Goal: Information Seeking & Learning: Learn about a topic

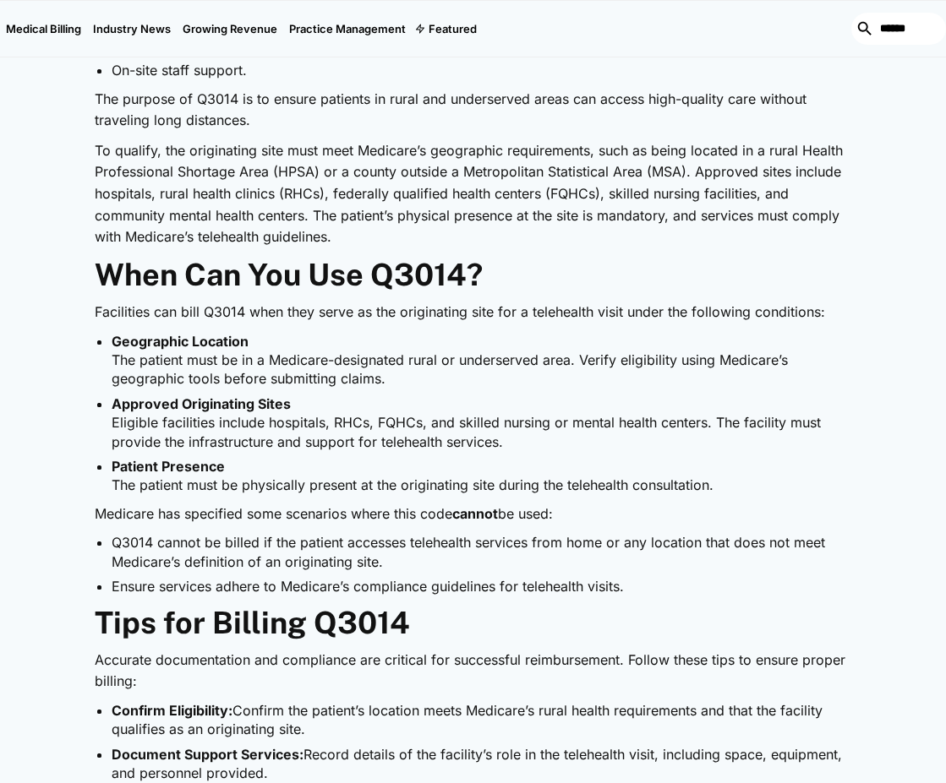
scroll to position [1183, 0]
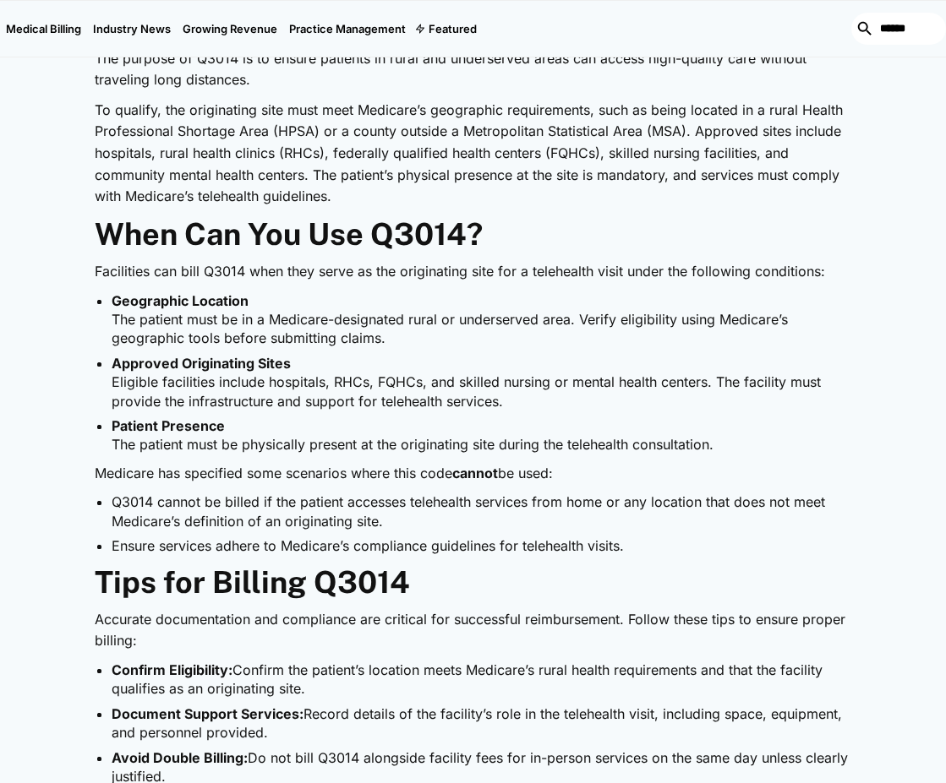
click at [512, 373] on li "Approved Originating Sites Eligible facilities include hospitals, RHCs, FQHCs, …" at bounding box center [481, 382] width 739 height 57
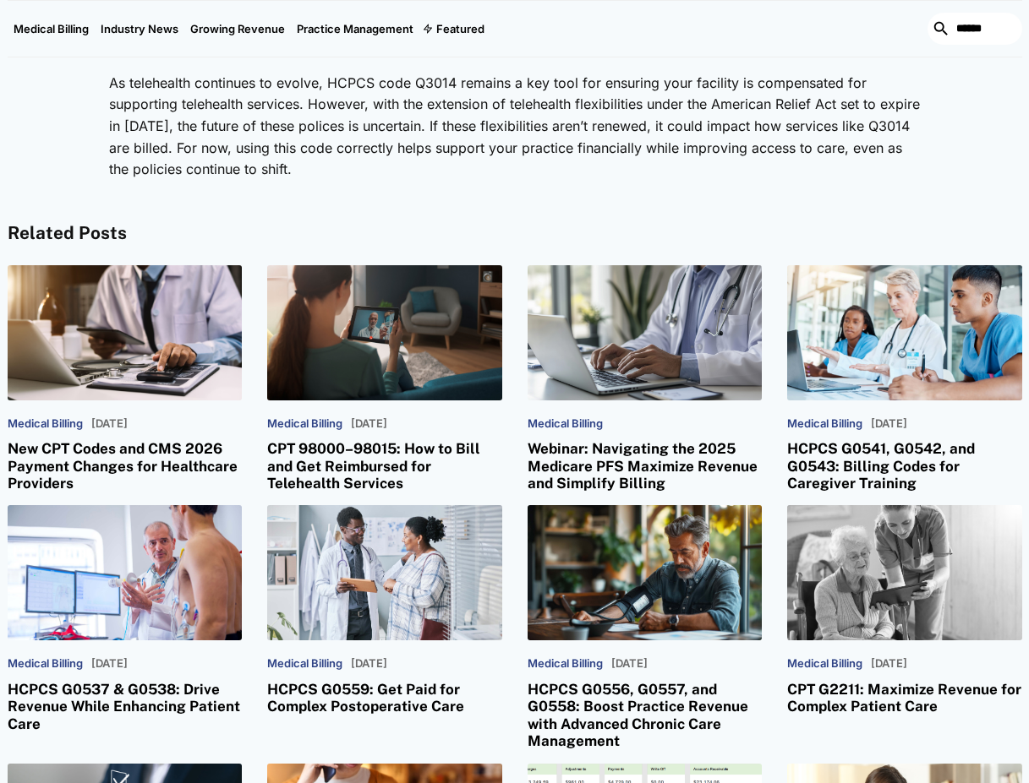
scroll to position [2514, 0]
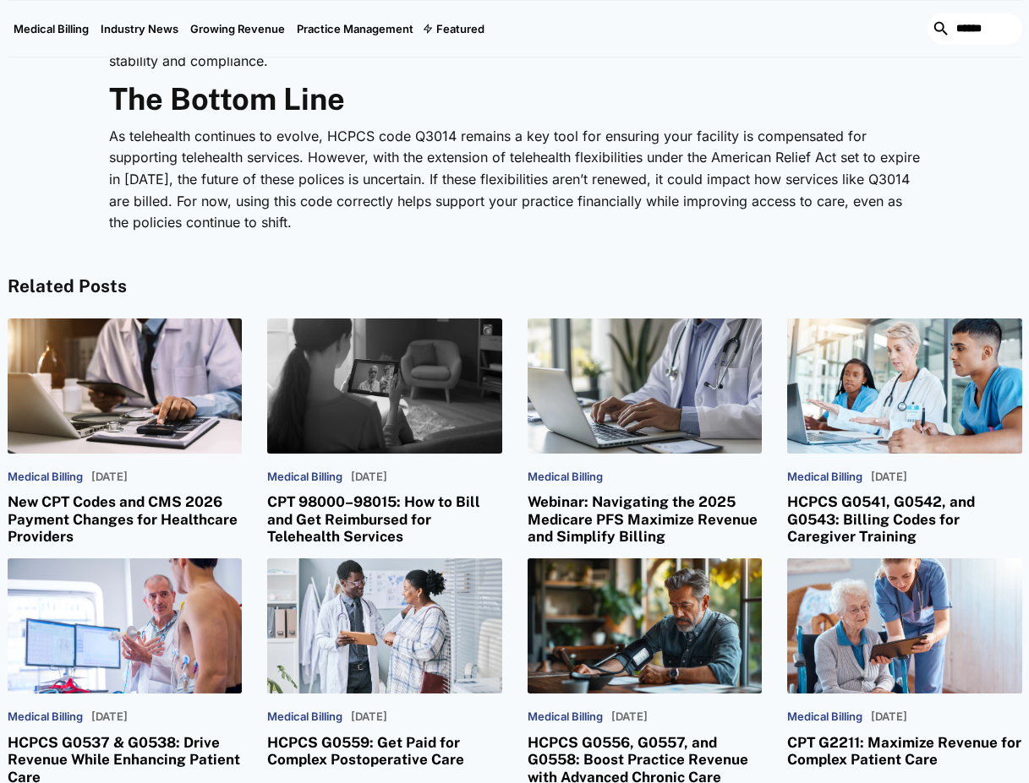
click at [373, 527] on h3 "CPT 98000–98015: How to Bill and Get Reimbursed for Telehealth Services" at bounding box center [384, 520] width 235 height 52
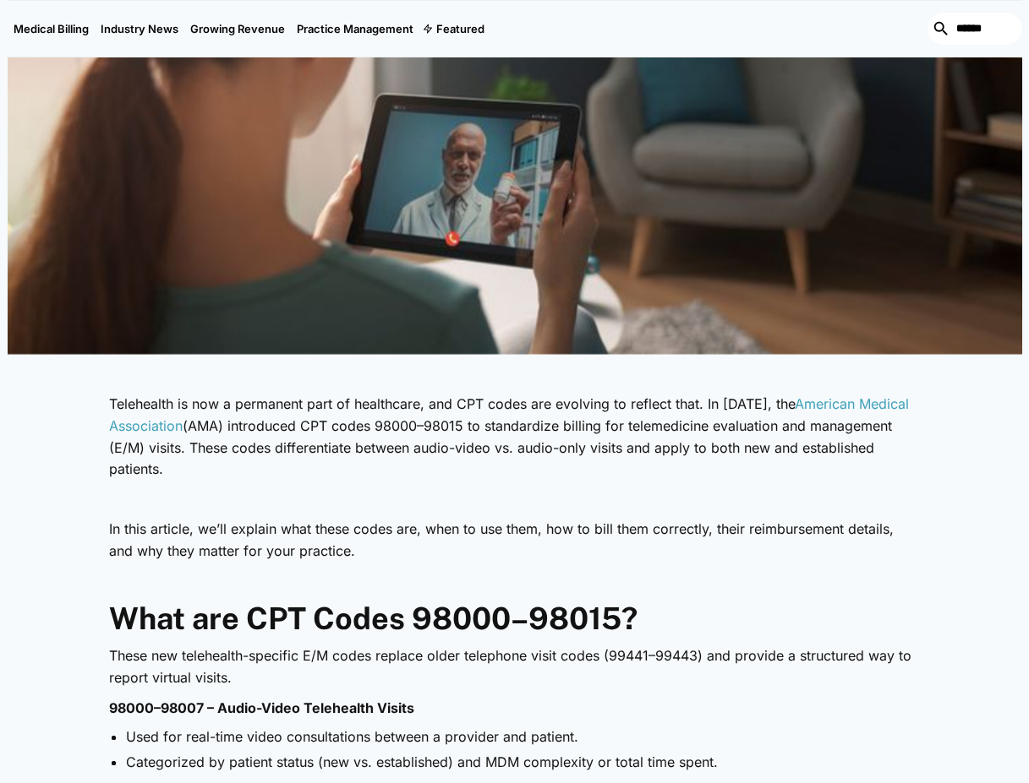
scroll to position [507, 0]
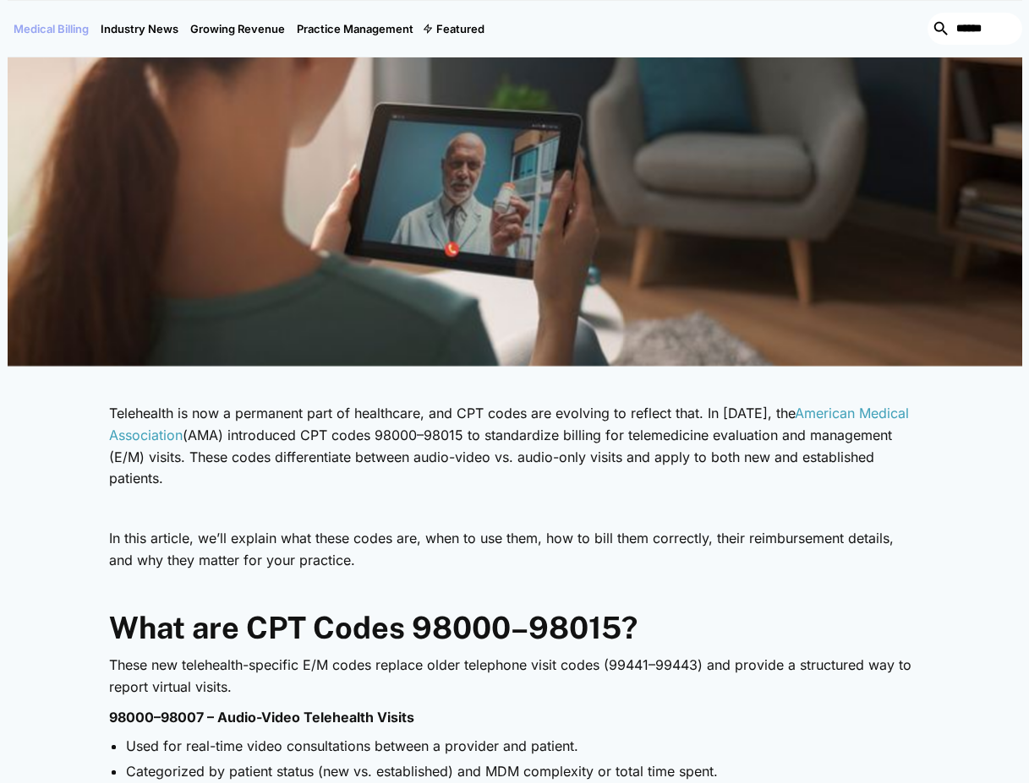
click at [46, 34] on link "Medical Billing" at bounding box center [51, 29] width 87 height 56
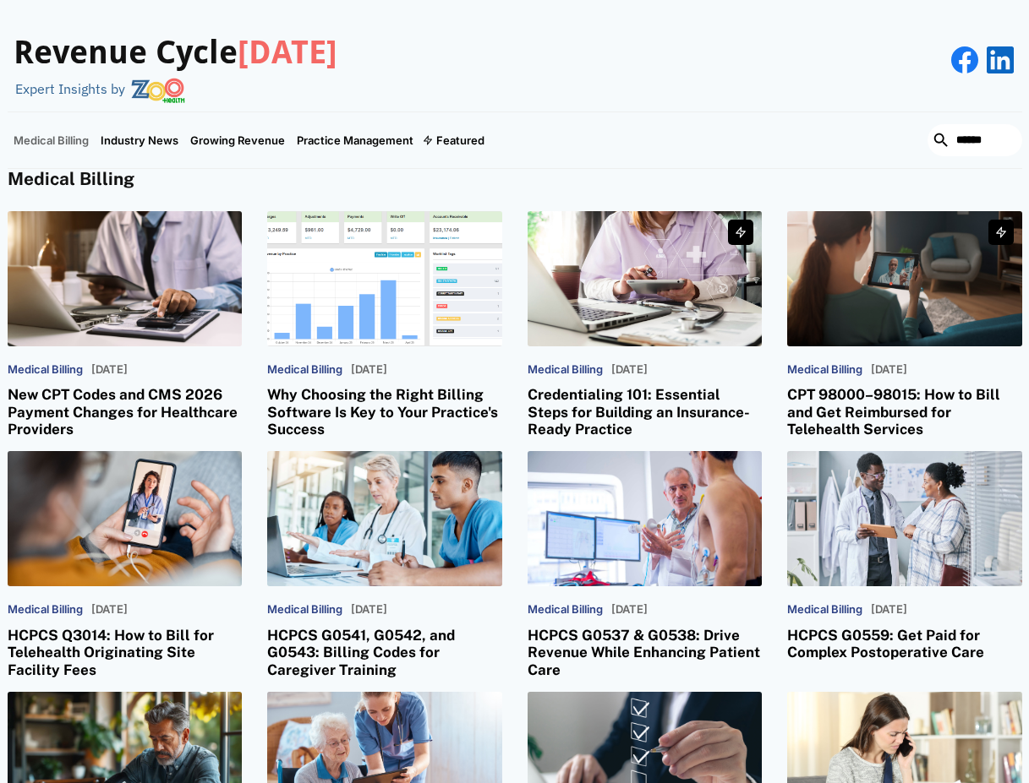
scroll to position [85, 0]
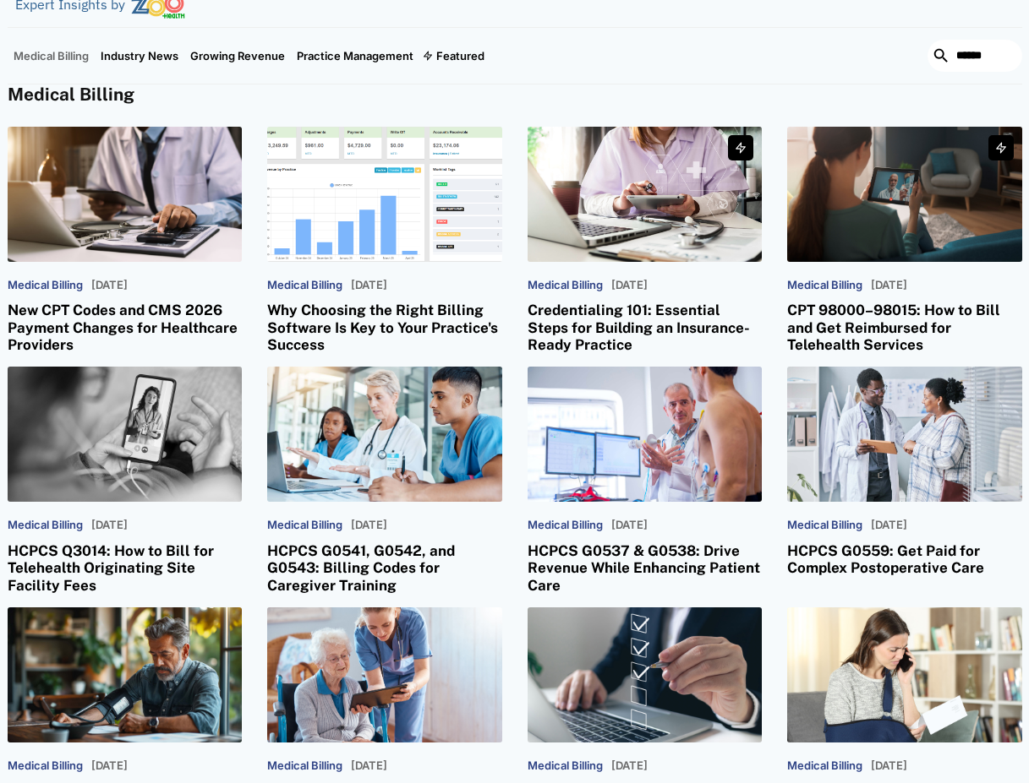
click at [156, 560] on h3 "HCPCS Q3014: How to Bill for Telehealth Originating Site Facility Fees" at bounding box center [125, 569] width 235 height 52
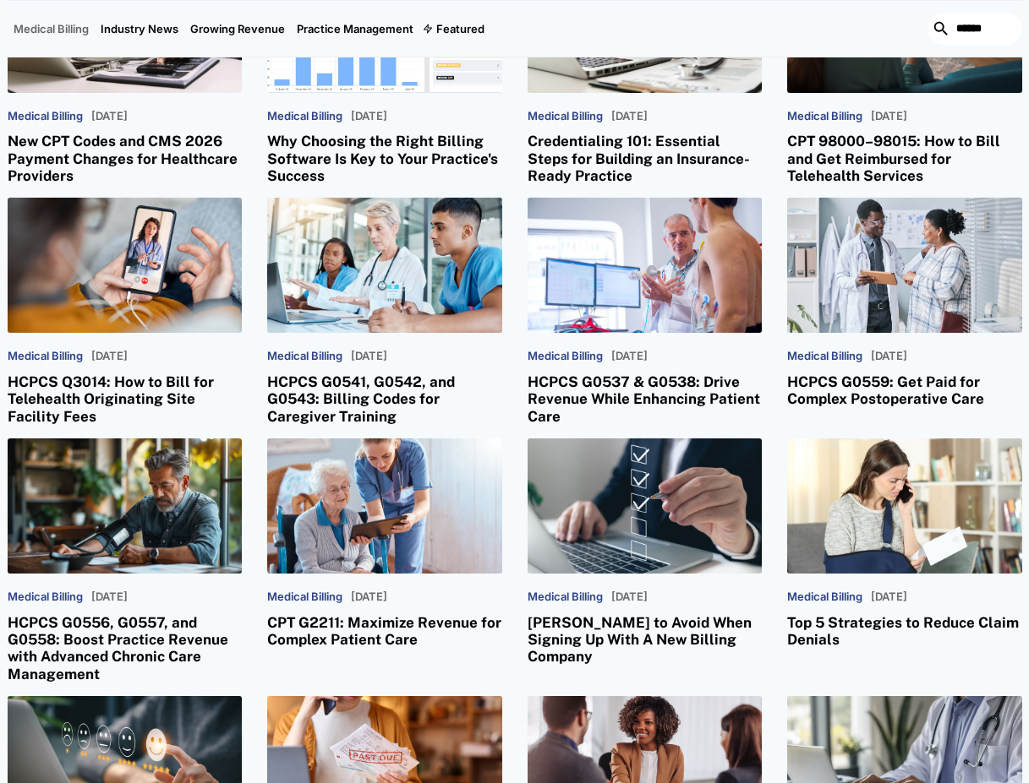
scroll to position [0, 0]
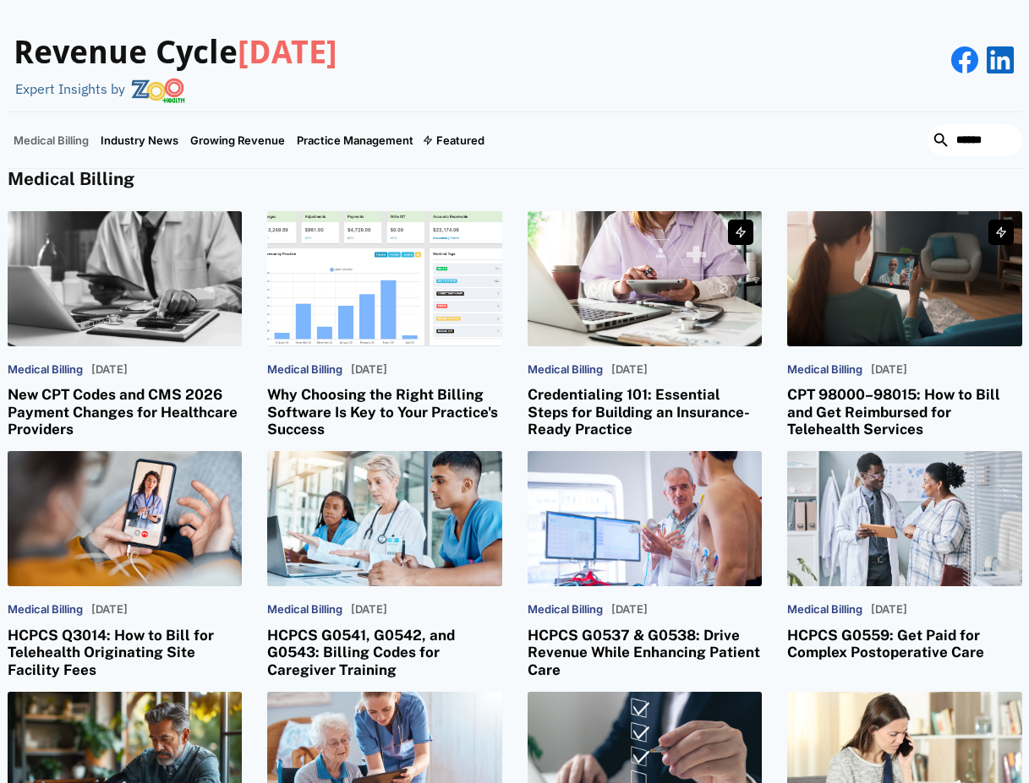
click at [91, 396] on h3 "New CPT Codes and CMS 2026 Payment Changes for Healthcare Providers" at bounding box center [125, 412] width 235 height 52
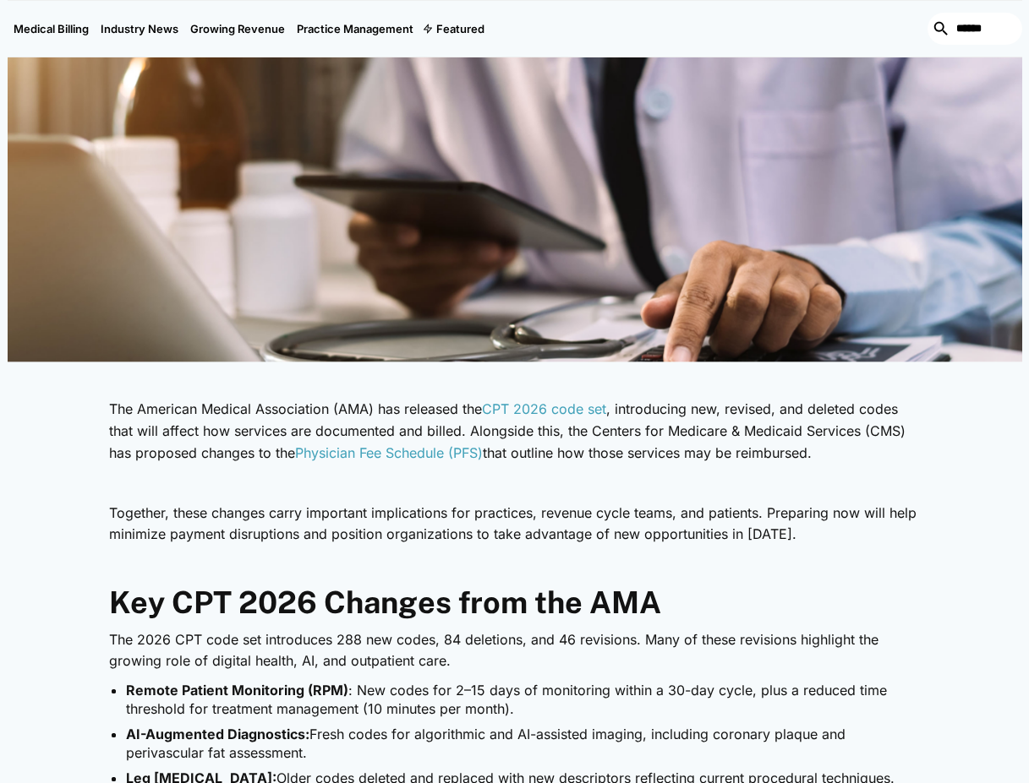
scroll to position [507, 0]
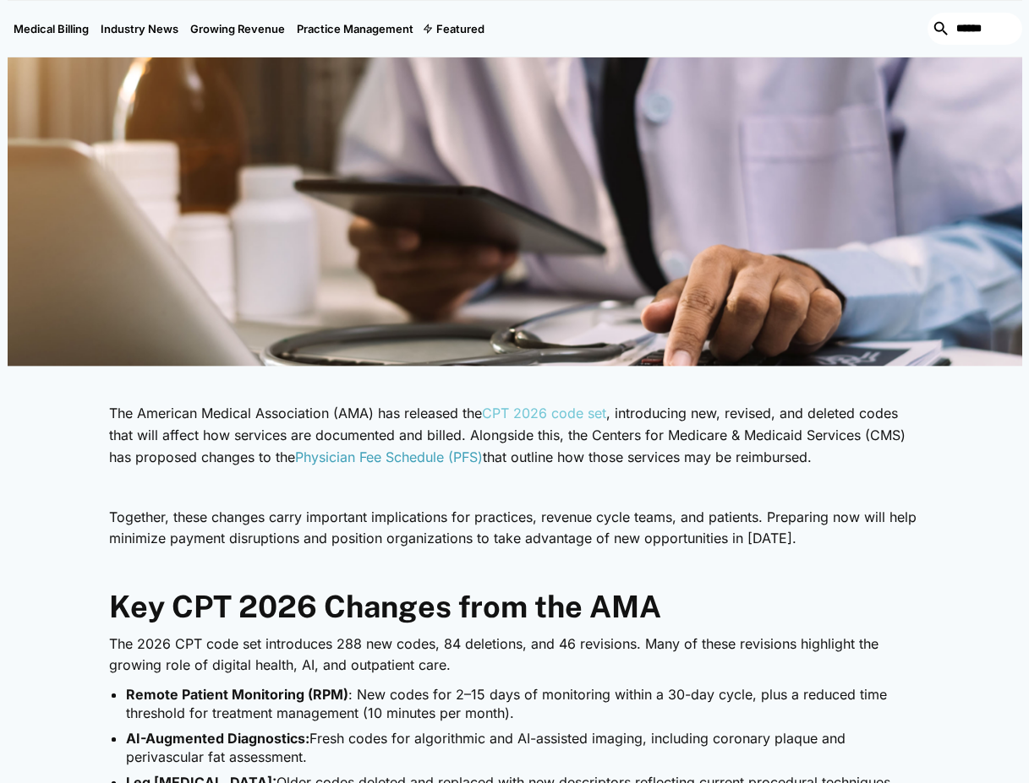
click at [543, 406] on link "CPT 2026 code set" at bounding box center [544, 413] width 124 height 17
